Goal: Transaction & Acquisition: Download file/media

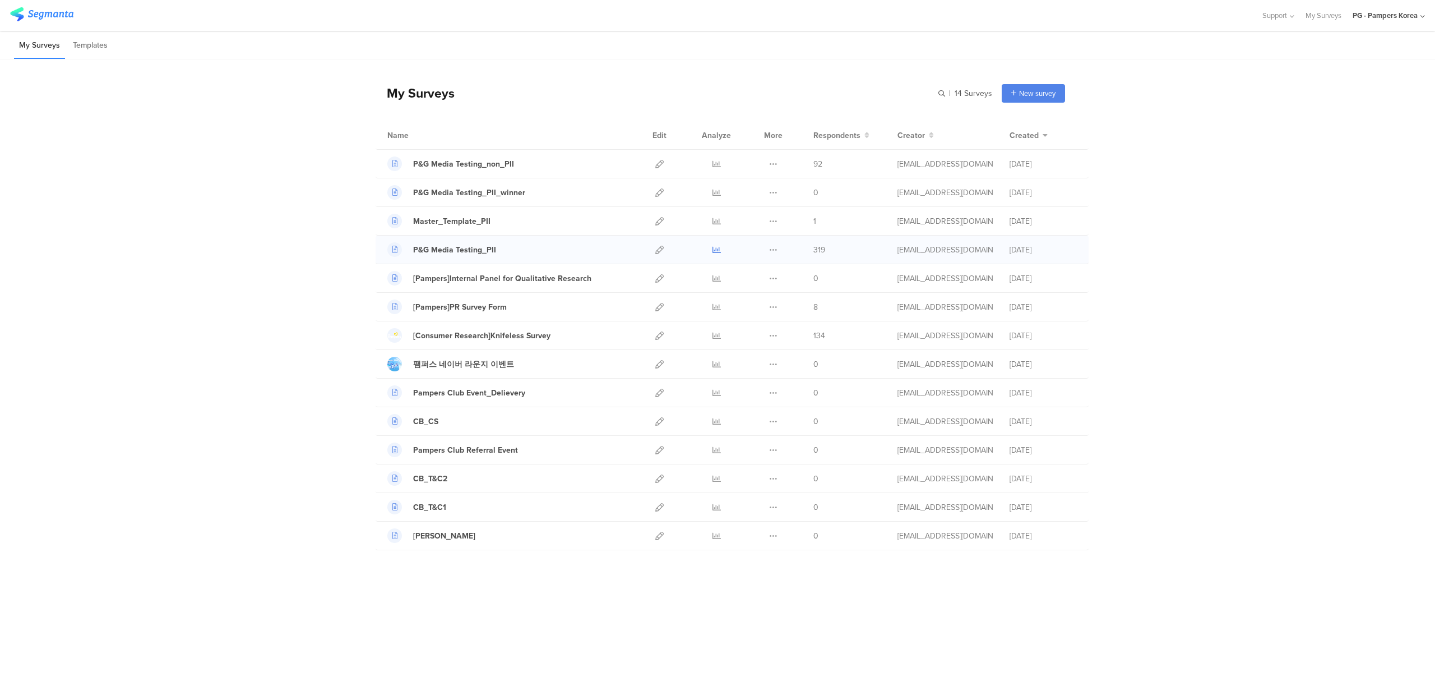
click at [720, 253] on icon at bounding box center [717, 250] width 8 height 8
click at [715, 166] on icon at bounding box center [717, 164] width 8 height 8
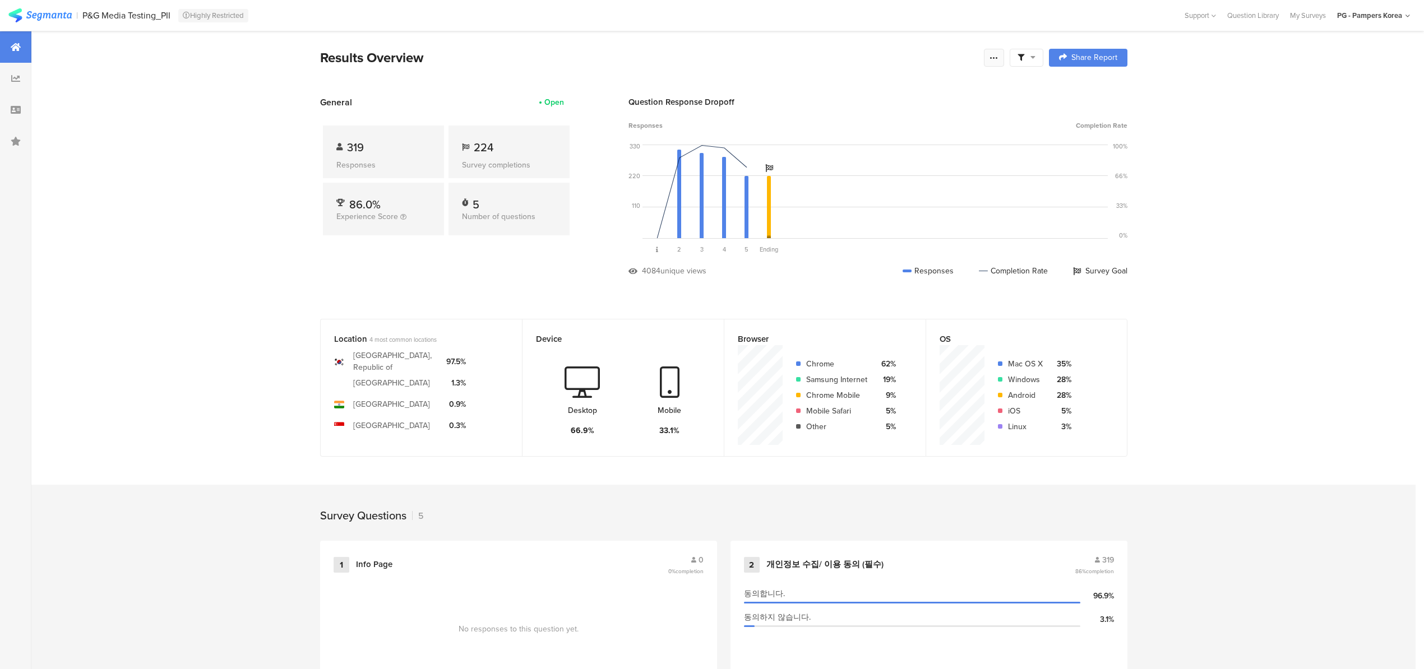
click at [992, 55] on div at bounding box center [994, 58] width 20 height 18
click at [949, 176] on div "Export Results" at bounding box center [918, 170] width 179 height 11
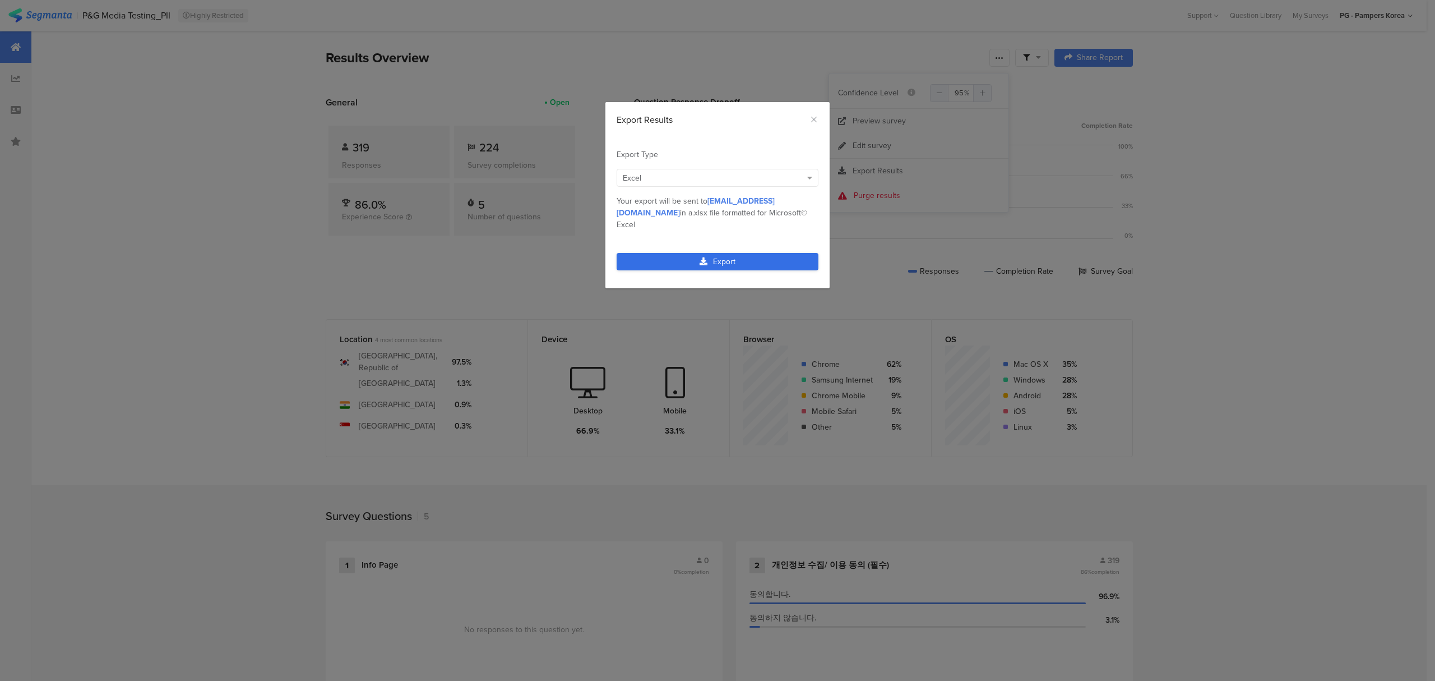
click at [785, 253] on link "Export" at bounding box center [718, 261] width 202 height 17
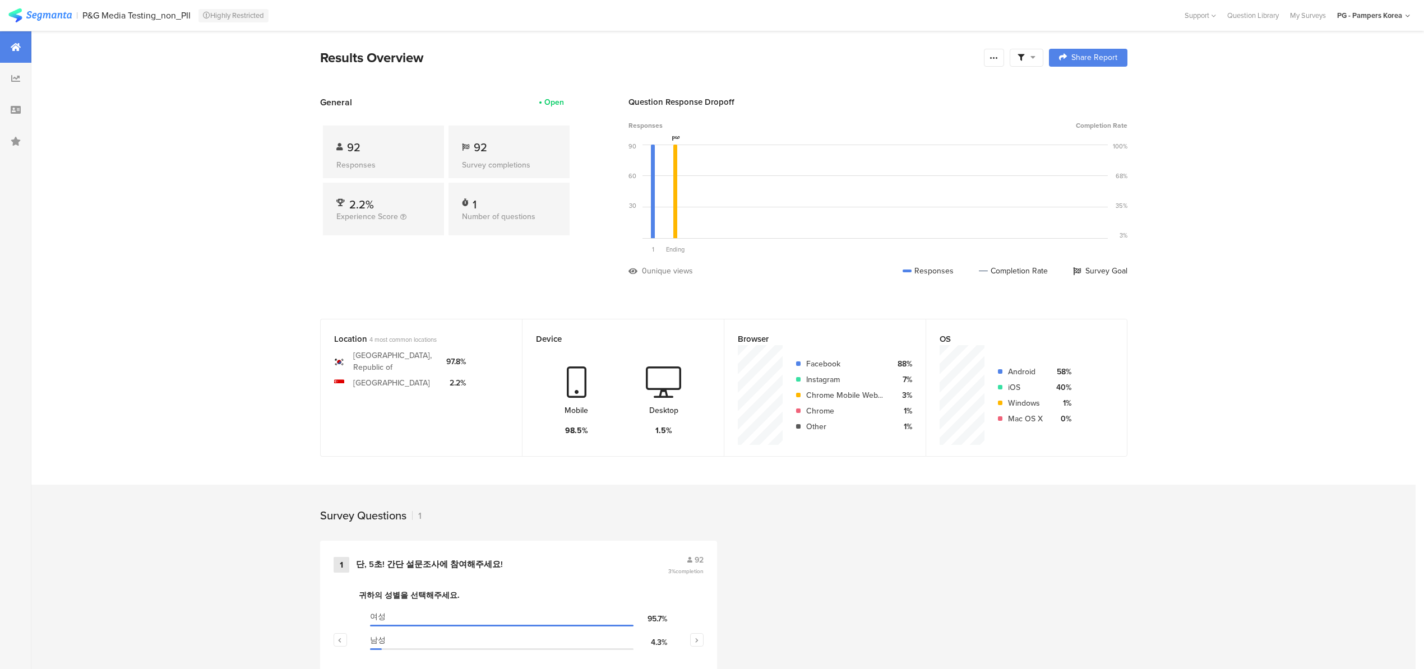
click at [1033, 62] on span at bounding box center [1027, 58] width 18 height 10
click at [999, 61] on icon at bounding box center [994, 57] width 9 height 9
click at [942, 175] on div "Export Results" at bounding box center [918, 170] width 179 height 11
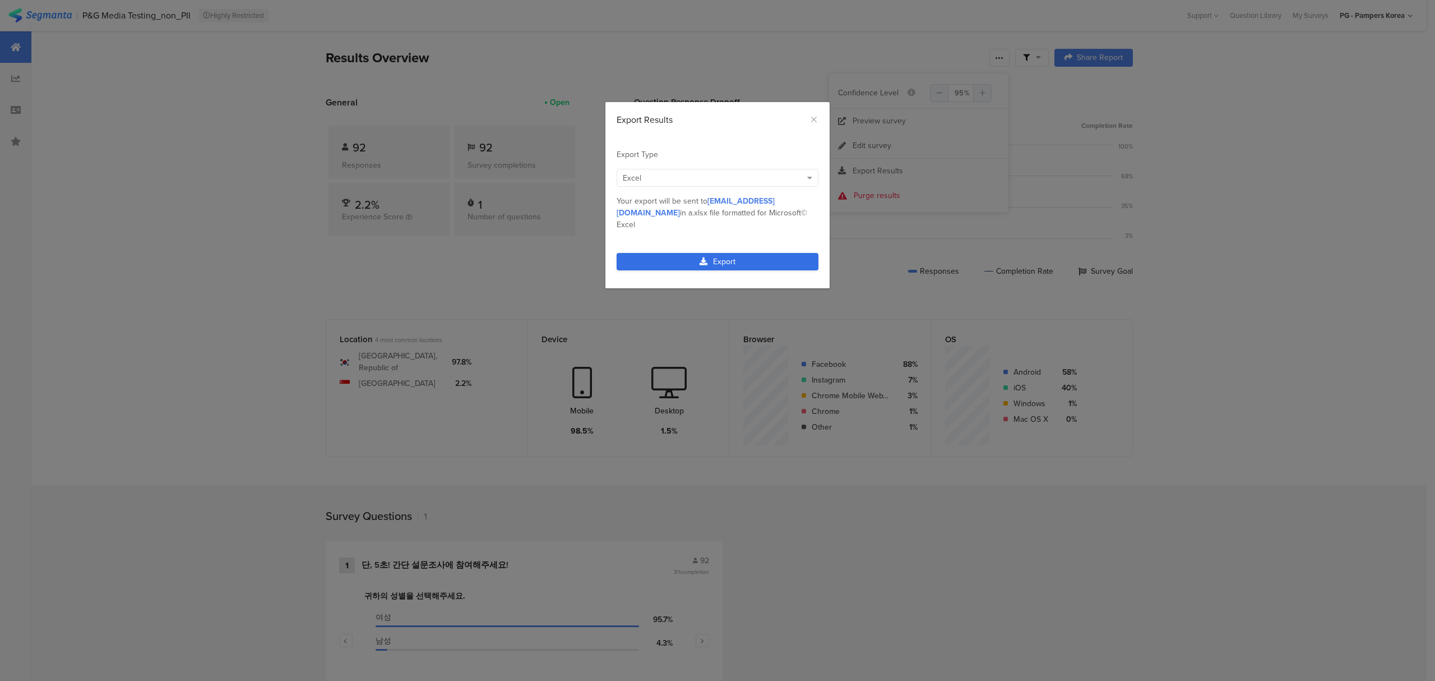
click at [770, 256] on link "Export" at bounding box center [718, 261] width 202 height 17
